Goal: Find specific page/section: Find specific page/section

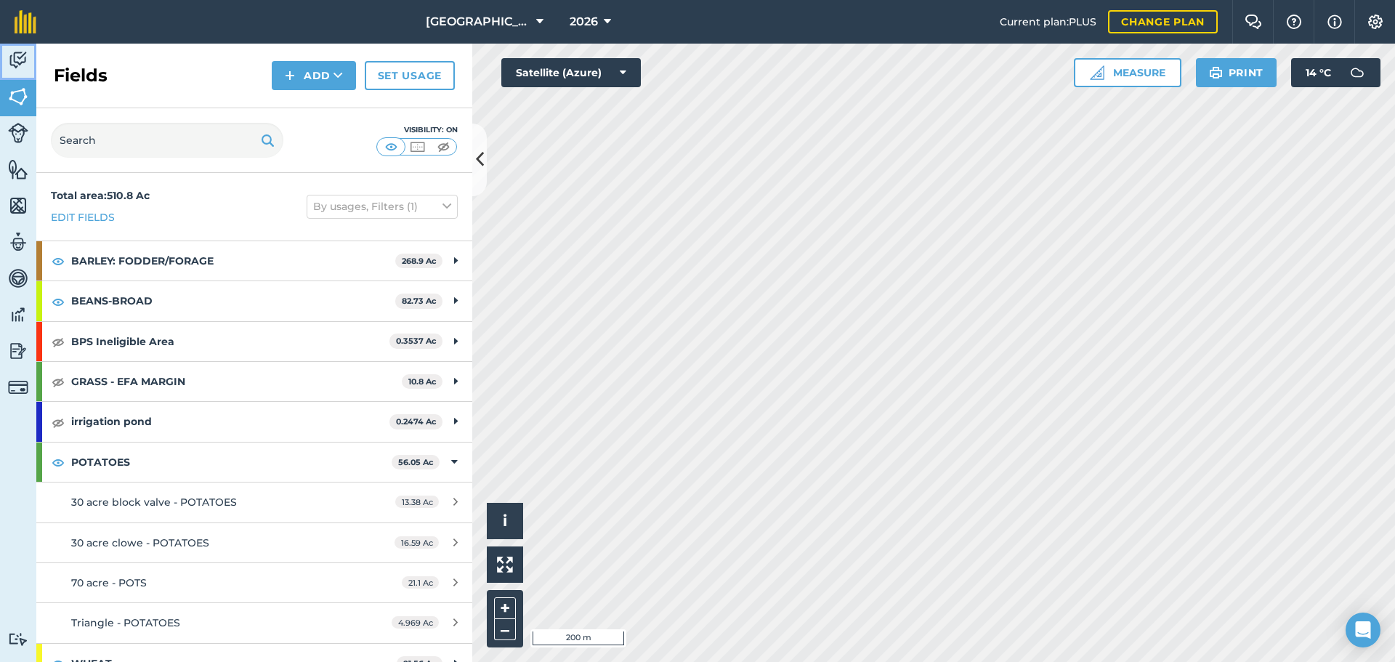
click at [27, 52] on img at bounding box center [18, 60] width 20 height 22
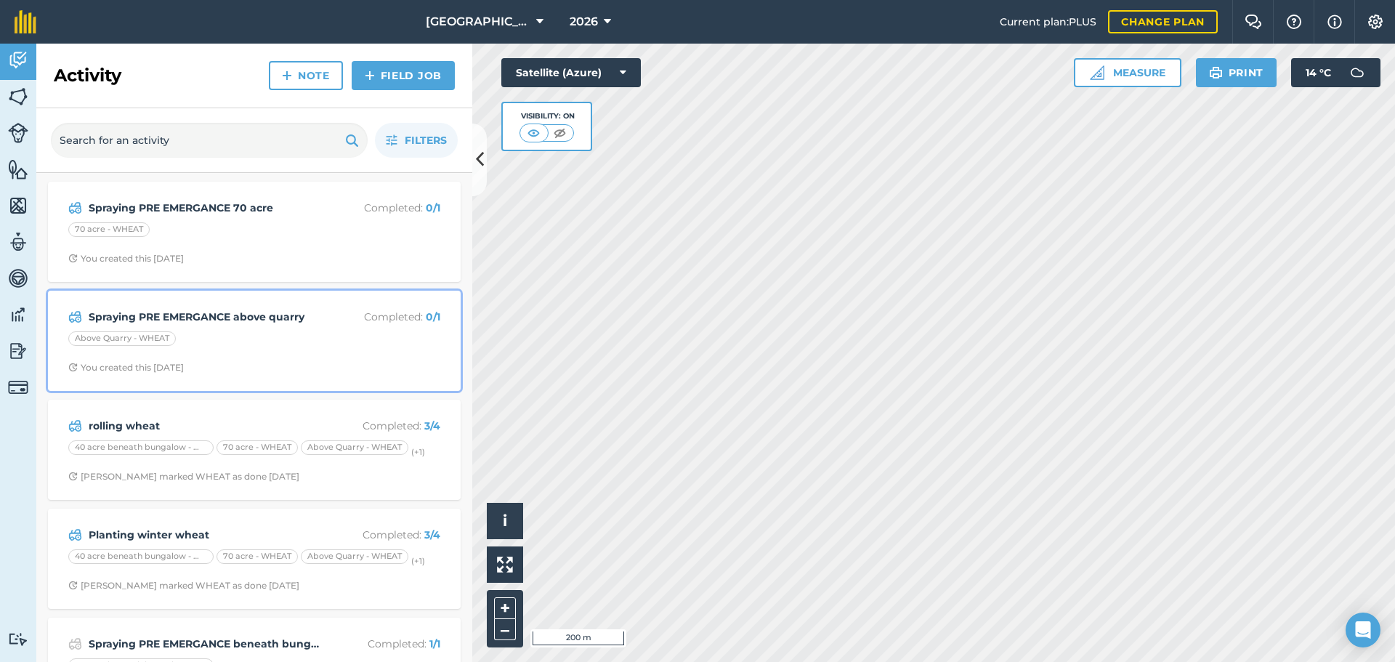
click at [239, 344] on div "Above Quarry - WHEAT" at bounding box center [254, 340] width 372 height 19
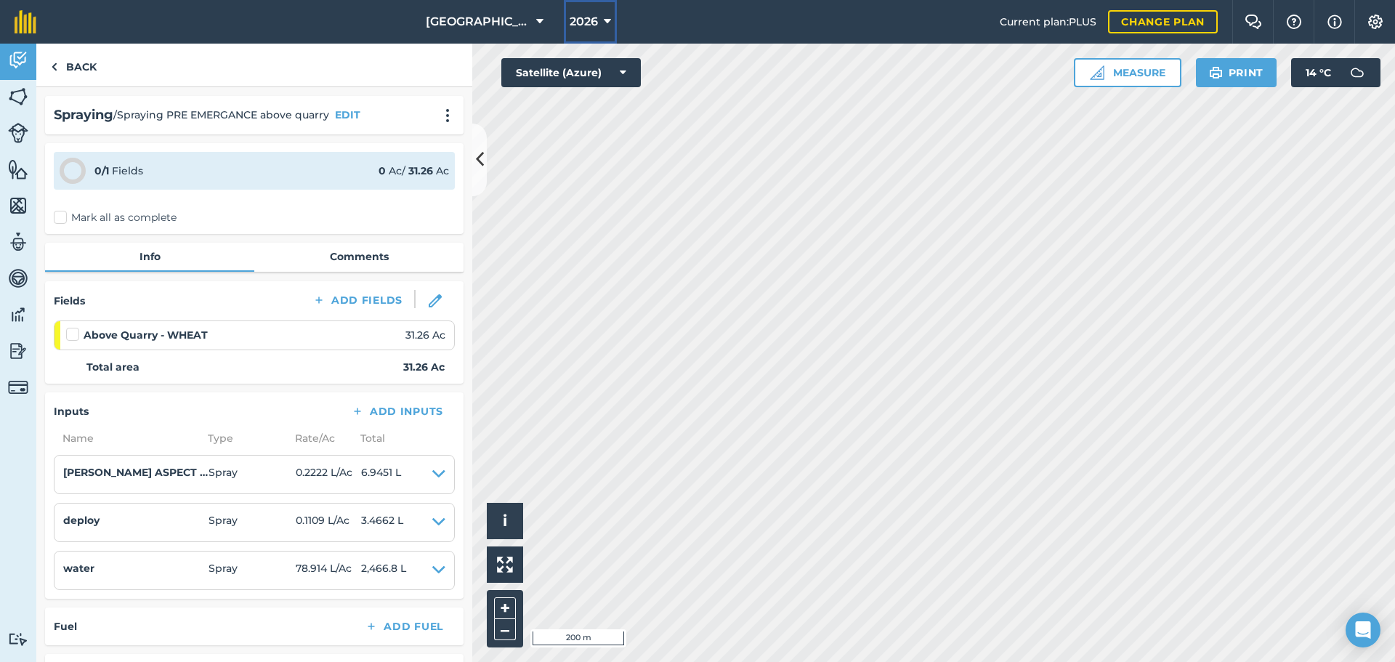
click at [586, 34] on button "2026" at bounding box center [590, 22] width 53 height 44
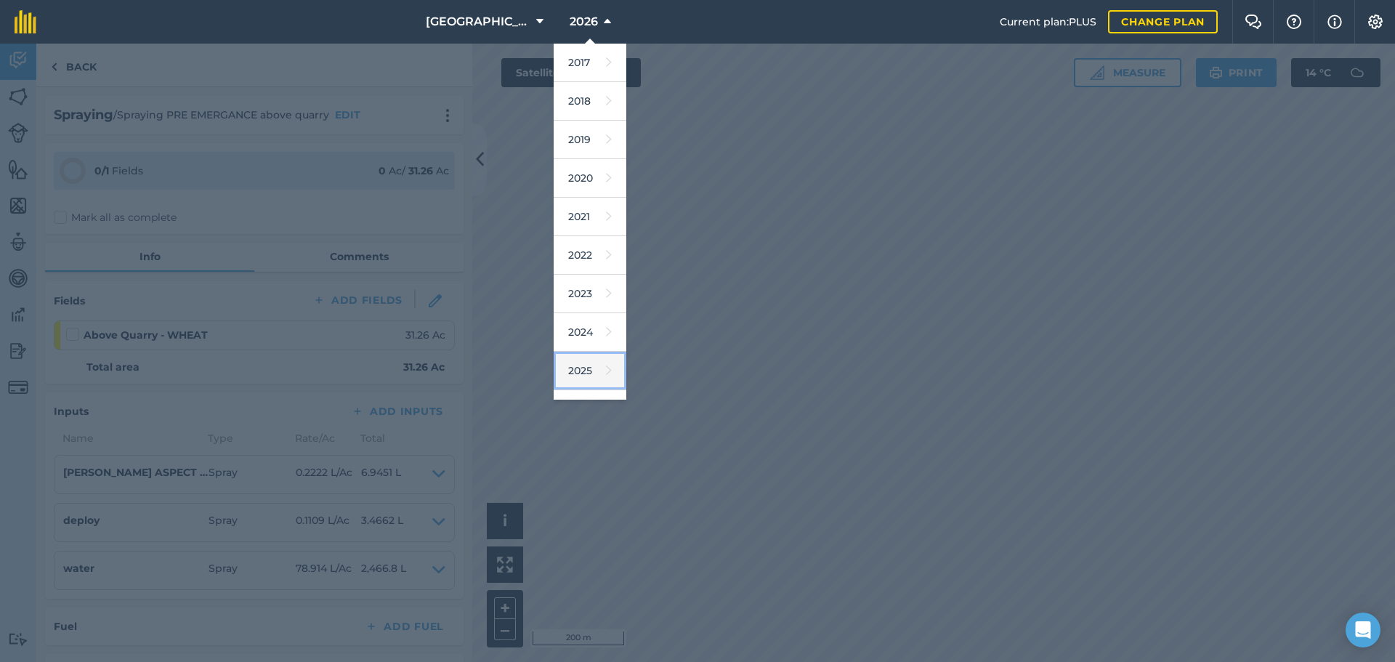
click at [588, 374] on link "2025" at bounding box center [590, 371] width 73 height 39
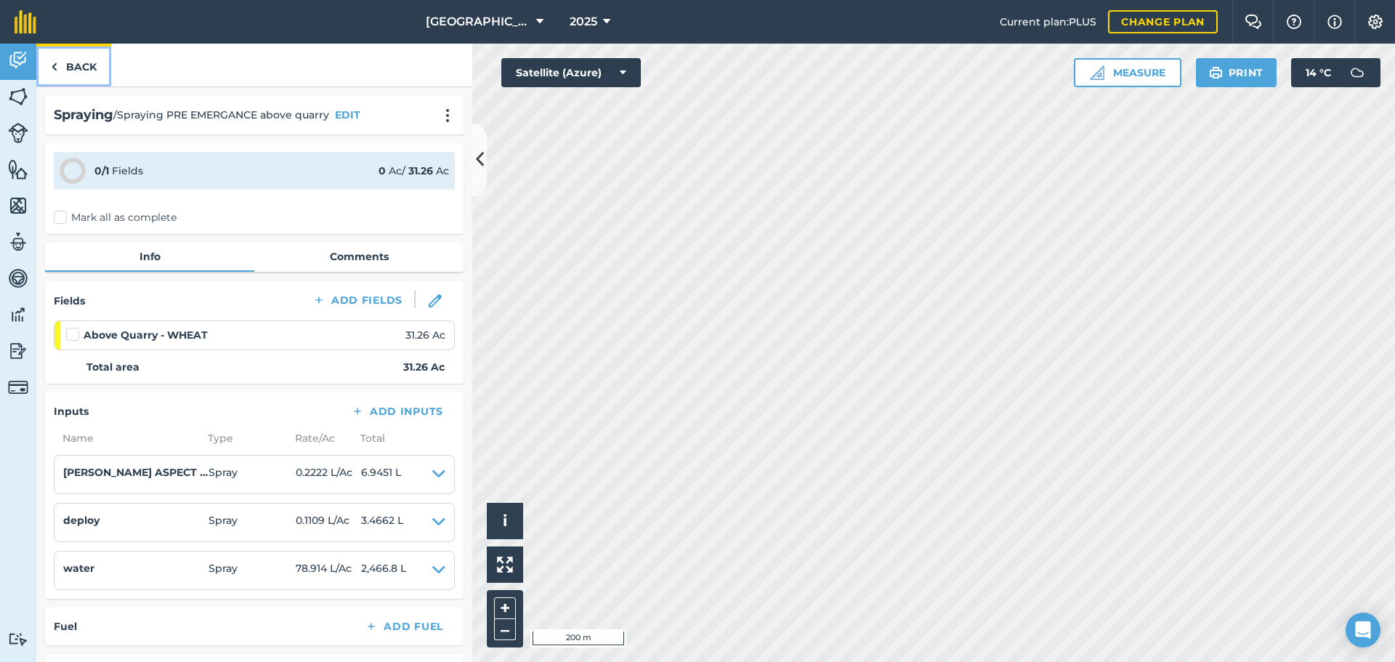
click at [46, 60] on link "Back" at bounding box center [73, 65] width 75 height 43
